Goal: Task Accomplishment & Management: Manage account settings

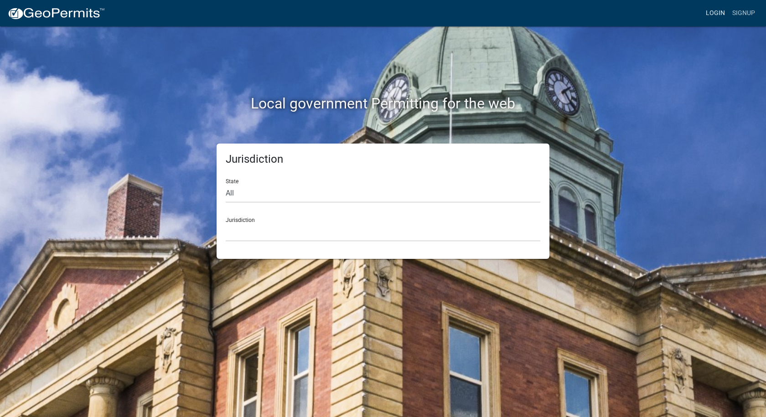
click at [707, 11] on link "Login" at bounding box center [716, 13] width 26 height 17
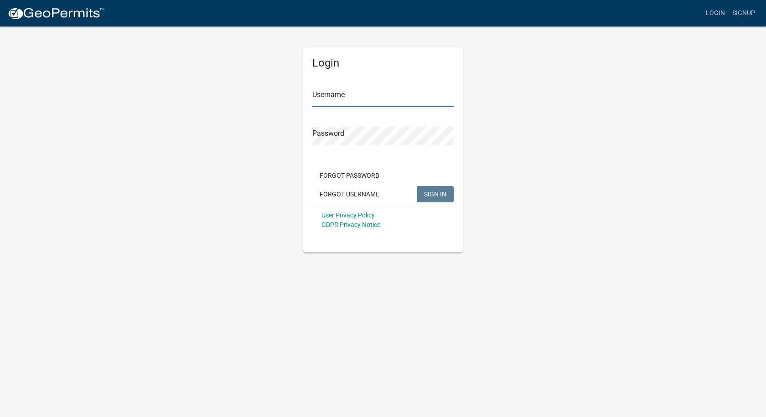
click at [402, 89] on input "Username" at bounding box center [382, 97] width 141 height 19
type input "[PERSON_NAME][EMAIL_ADDRESS][PERSON_NAME][DOMAIN_NAME]"
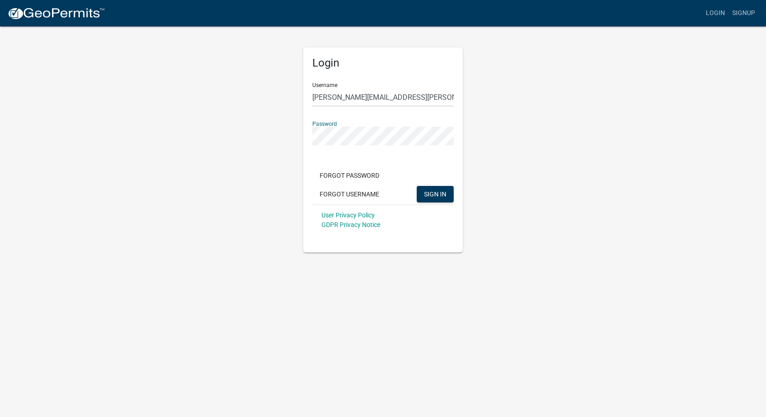
click at [417, 186] on button "SIGN IN" at bounding box center [435, 194] width 37 height 16
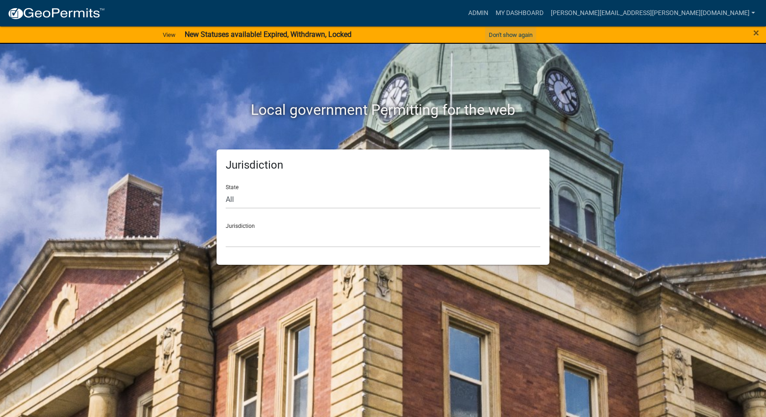
click at [513, 36] on button "Don't show again" at bounding box center [510, 34] width 51 height 15
